Goal: Information Seeking & Learning: Learn about a topic

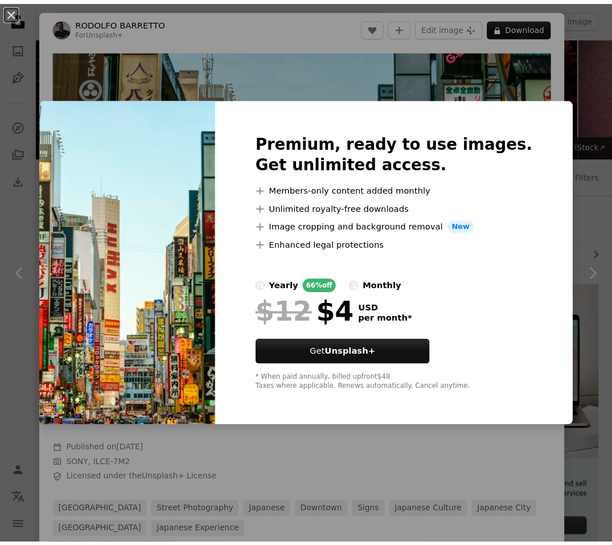
scroll to position [1841, 0]
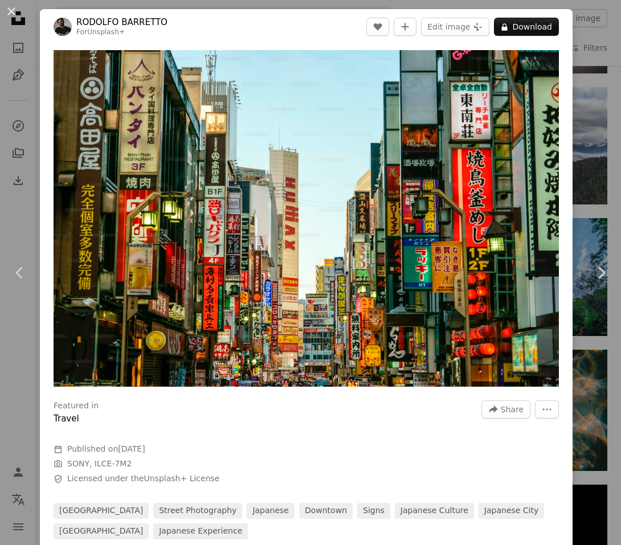
click at [579, 104] on div "An X shape Chevron left Chevron right [PERSON_NAME] For Unsplash+ A heart A plu…" at bounding box center [310, 272] width 621 height 545
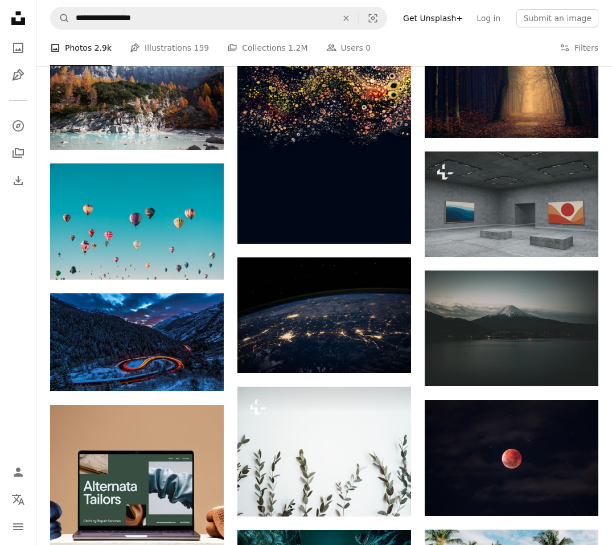
scroll to position [305, 0]
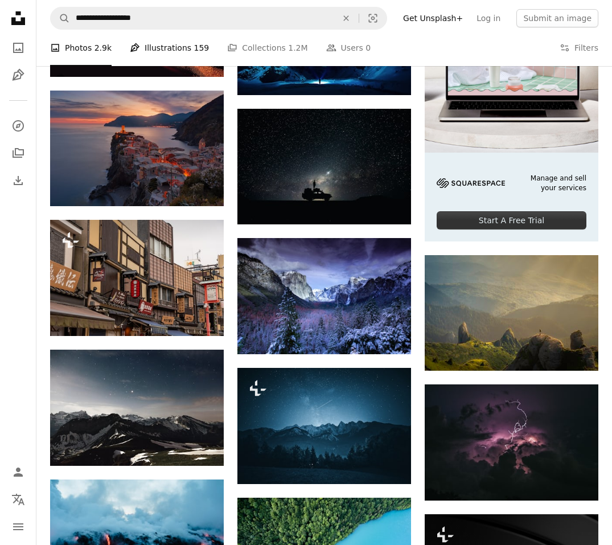
click at [153, 36] on link "Pen Tool Illustrations 159" at bounding box center [169, 48] width 79 height 36
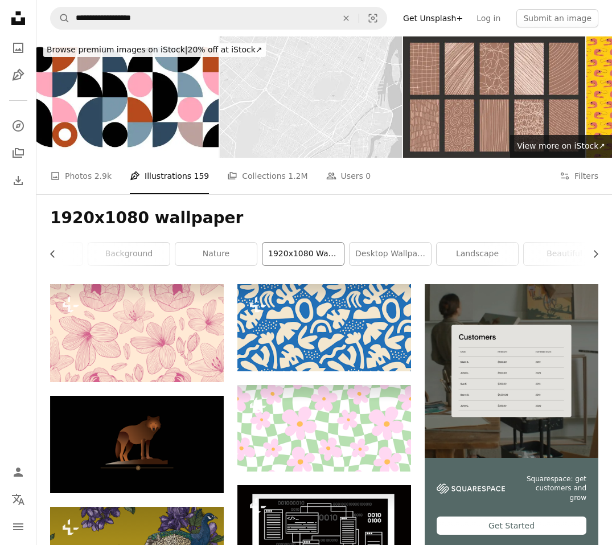
scroll to position [0, 201]
click at [247, 252] on link "1920x1080 wallpaper anime" at bounding box center [238, 254] width 81 height 23
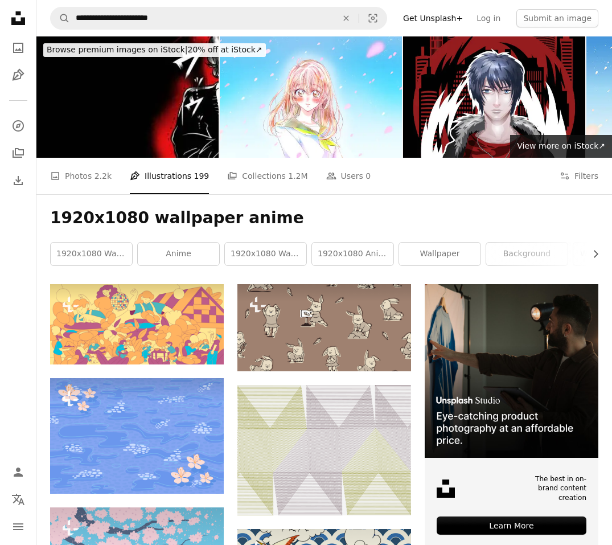
click at [170, 216] on h1 "1920x1080 wallpaper anime" at bounding box center [324, 218] width 548 height 21
click at [149, 185] on li "Pen Tool Illustrations 199" at bounding box center [169, 176] width 79 height 36
click at [128, 230] on div "1920x1080 wallpaper anime Chevron right 1920x1080 wallpaper anime 1920x1080 wal…" at bounding box center [324, 239] width 576 height 90
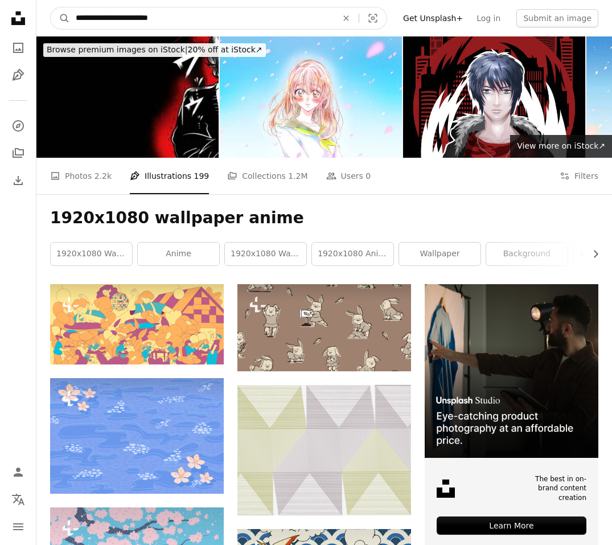
click at [190, 13] on input "**********" at bounding box center [202, 18] width 264 height 22
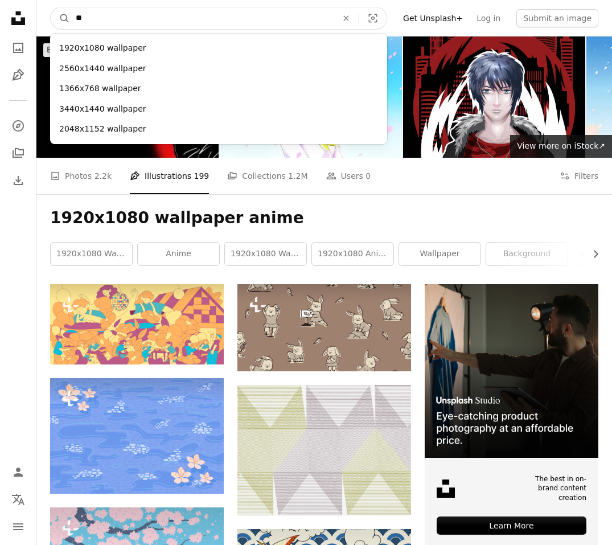
type input "*"
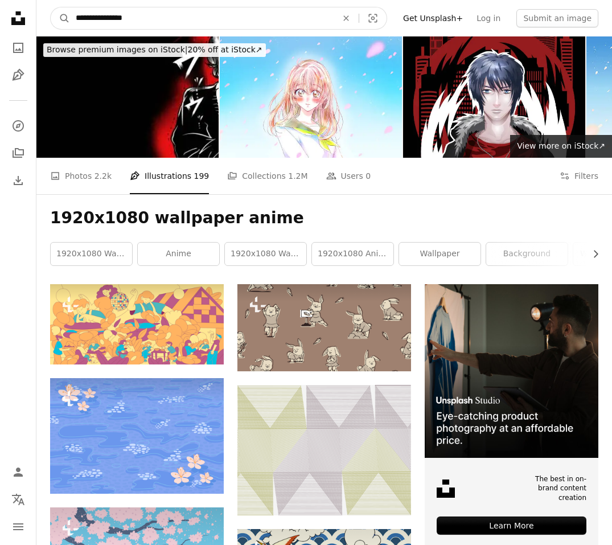
type input "**********"
click button "A magnifying glass" at bounding box center [60, 18] width 19 height 22
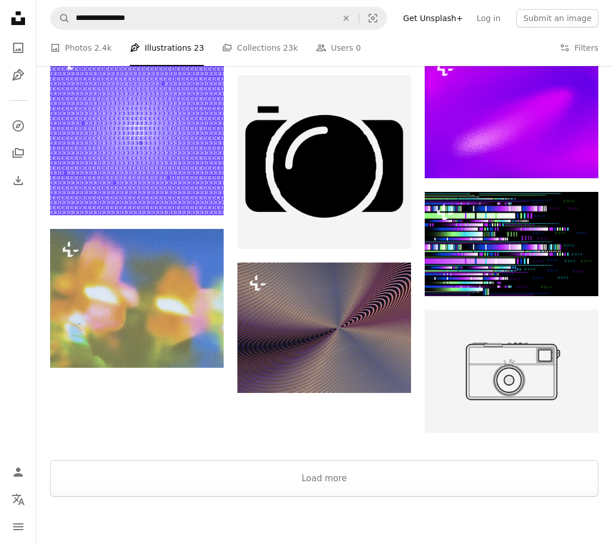
scroll to position [1044, 0]
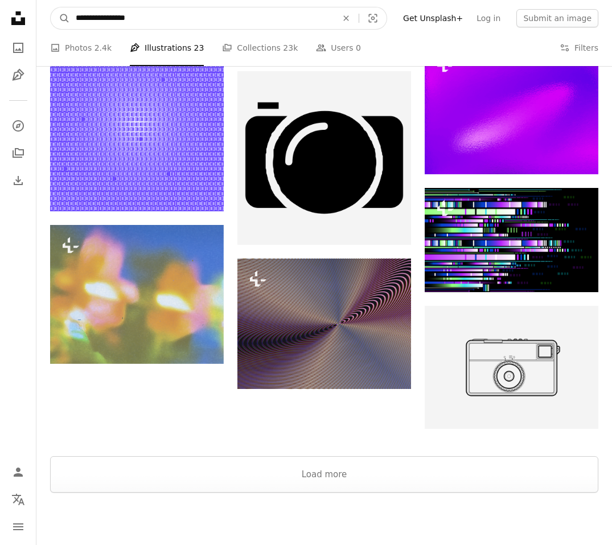
drag, startPoint x: 167, startPoint y: 13, endPoint x: 115, endPoint y: 7, distance: 52.6
click at [115, 7] on input "**********" at bounding box center [202, 18] width 264 height 22
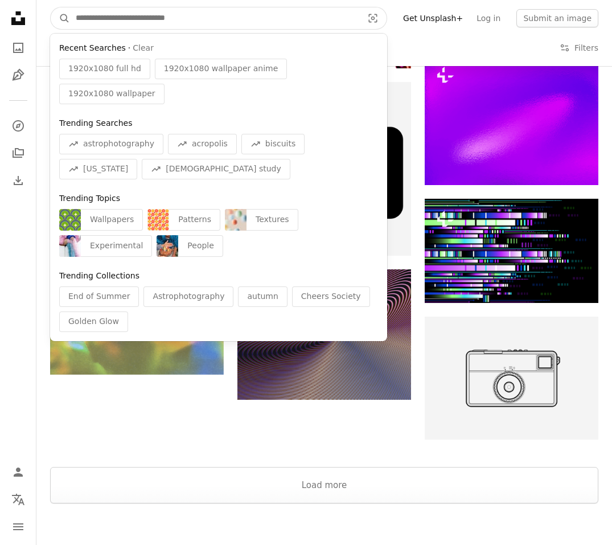
click at [51, 7] on button "A magnifying glass" at bounding box center [60, 18] width 19 height 22
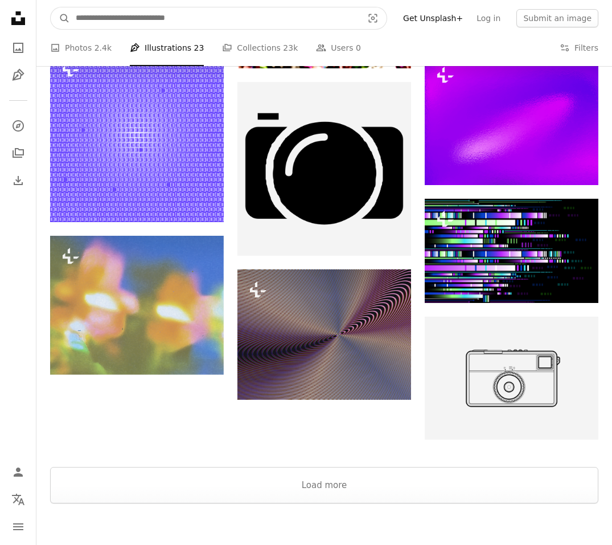
click at [115, 7] on input "Find visuals sitewide" at bounding box center [214, 18] width 289 height 22
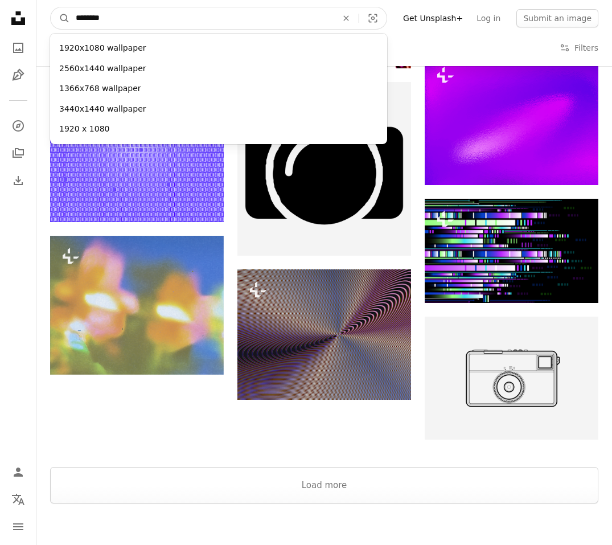
type input "*********"
click button "A magnifying glass" at bounding box center [60, 18] width 19 height 22
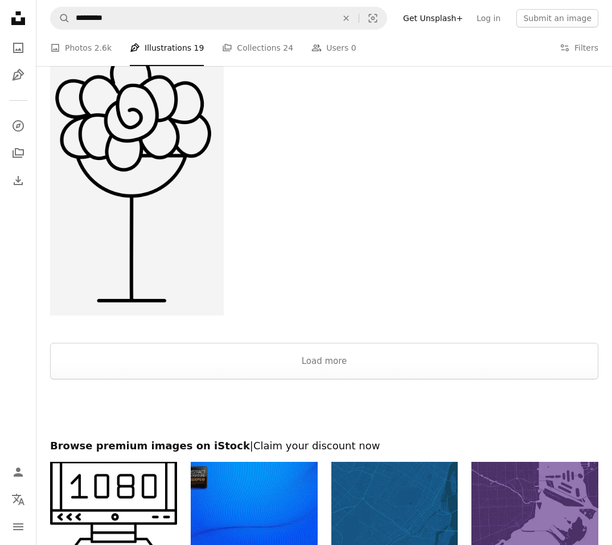
scroll to position [1750, 0]
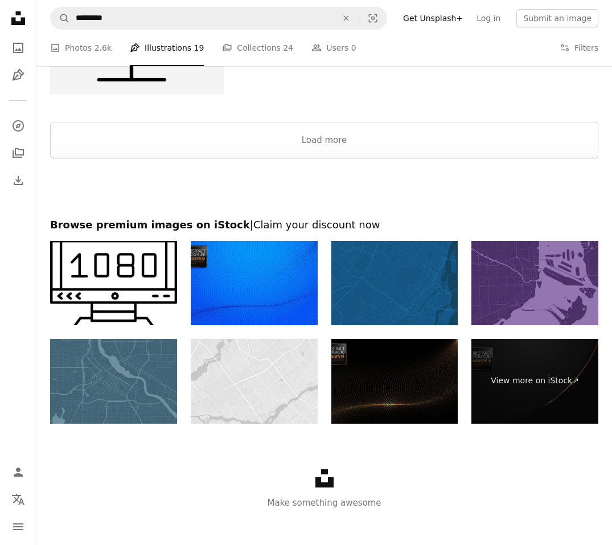
click at [129, 363] on img at bounding box center [113, 381] width 127 height 85
